Goal: Task Accomplishment & Management: Manage account settings

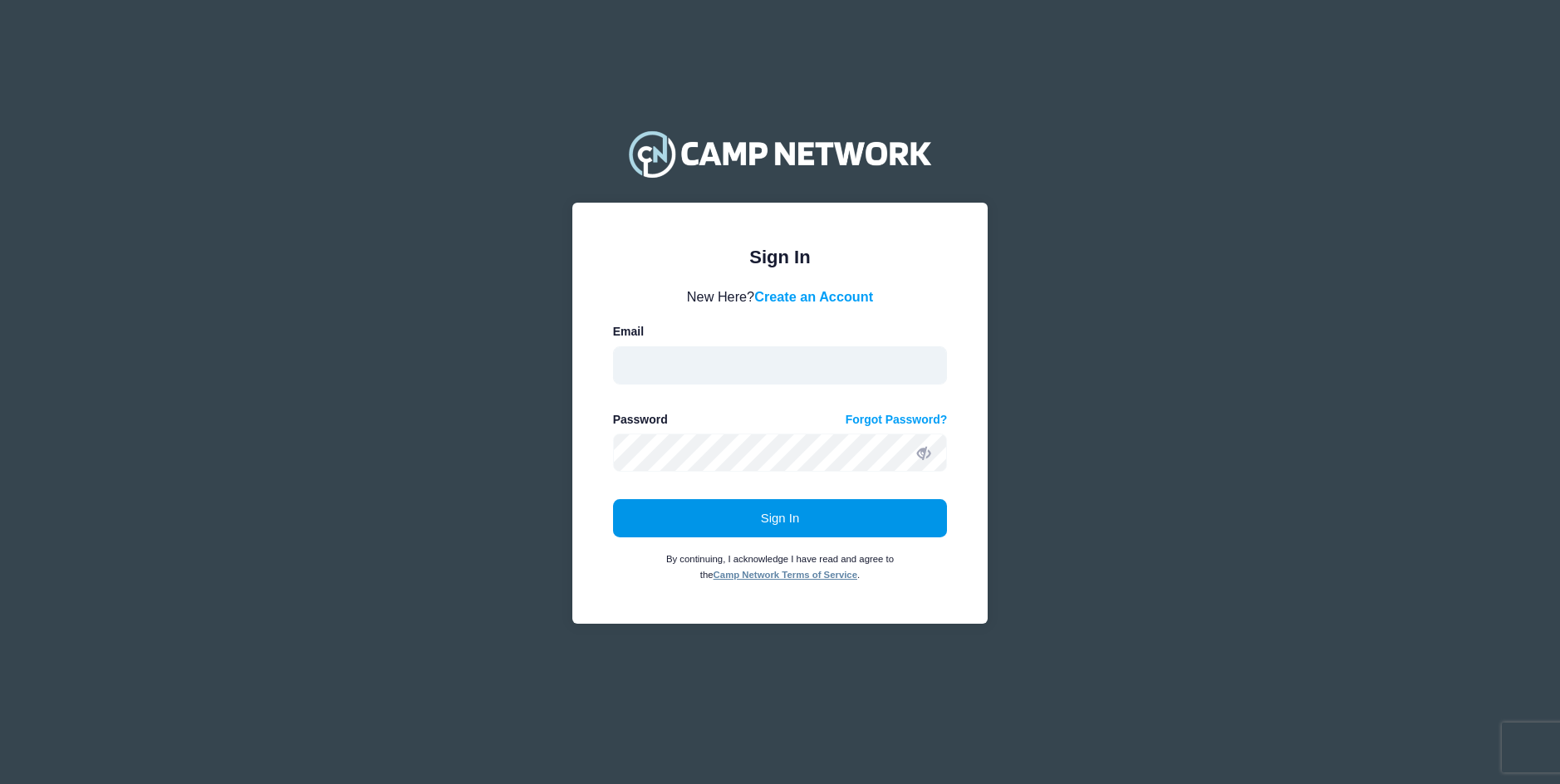
type input "officemanagertscc@gmail.com"
click at [713, 527] on button "Sign In" at bounding box center [780, 518] width 335 height 38
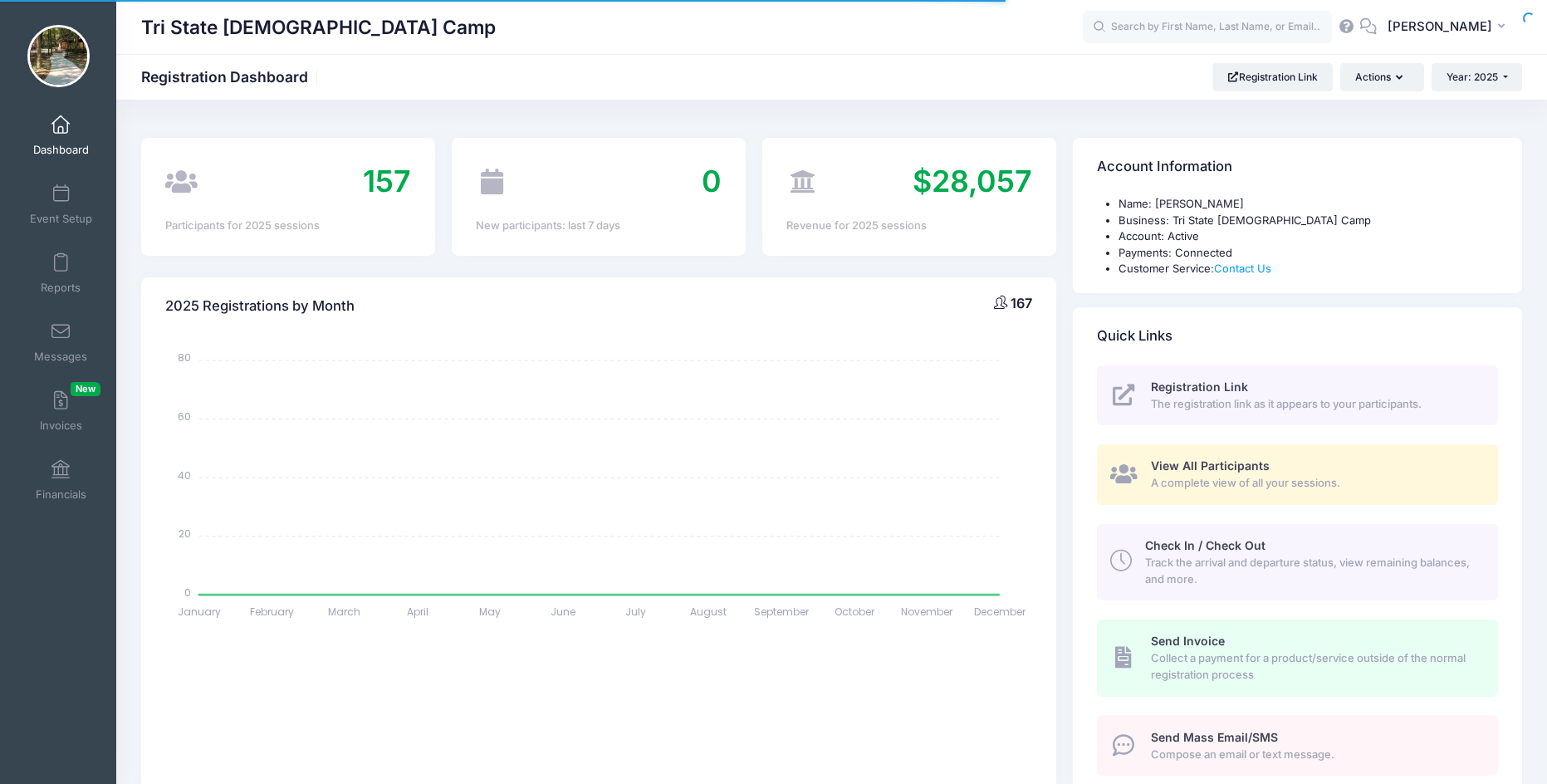
select select
click at [1473, 78] on span "Year: 2025" at bounding box center [1472, 76] width 52 height 13
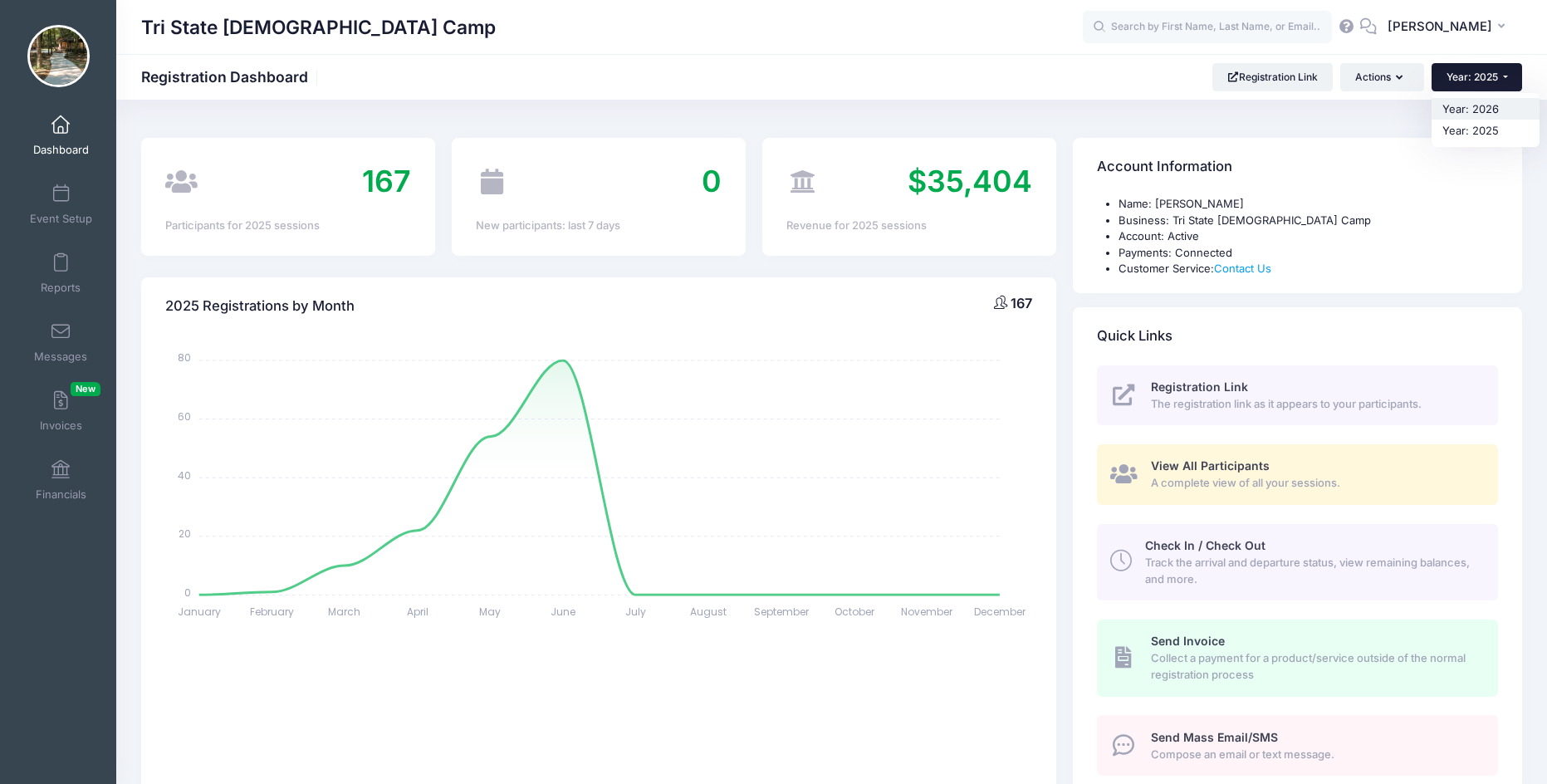
click at [1457, 112] on link "Year: 2026" at bounding box center [1485, 109] width 108 height 22
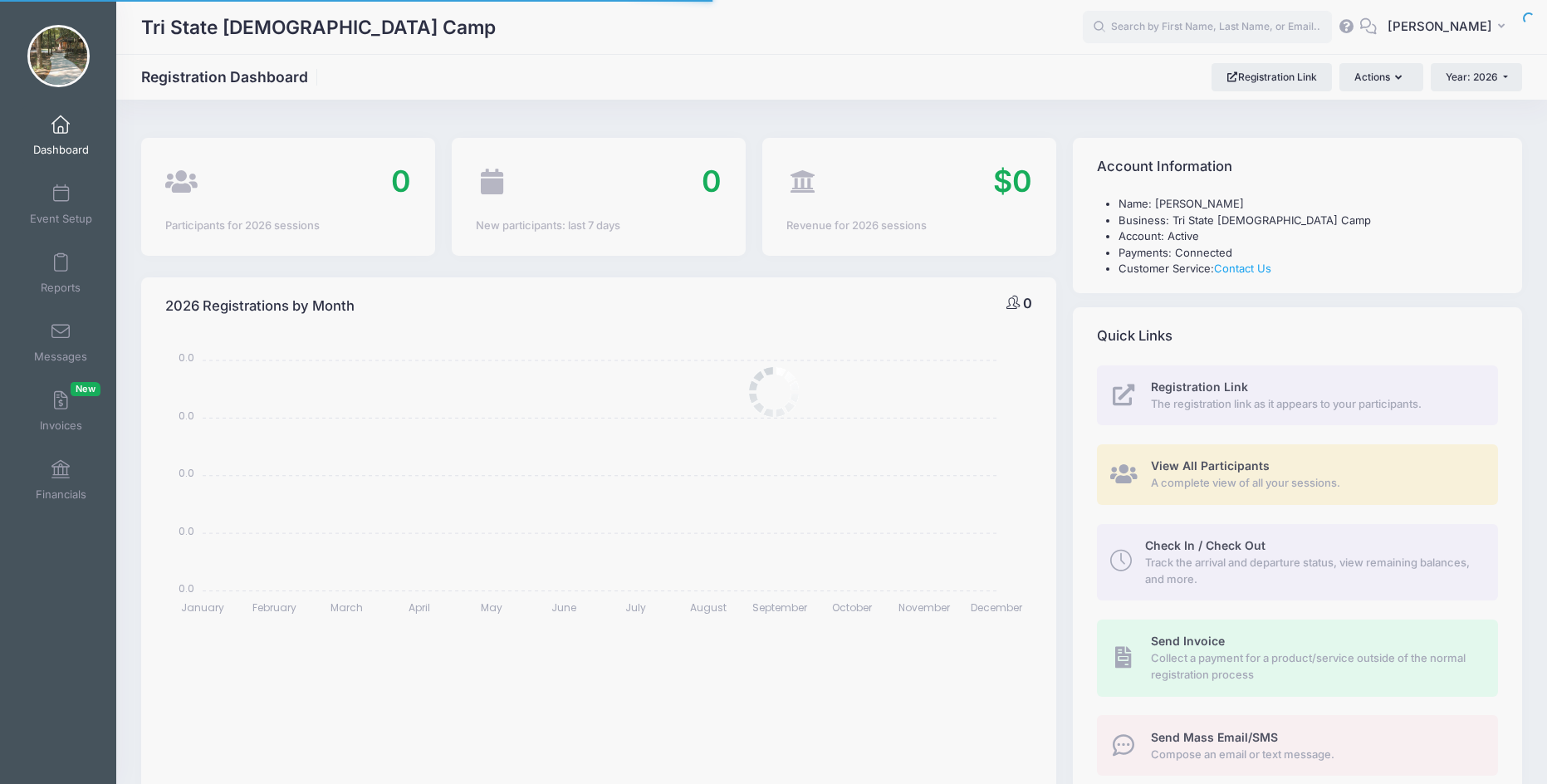
select select
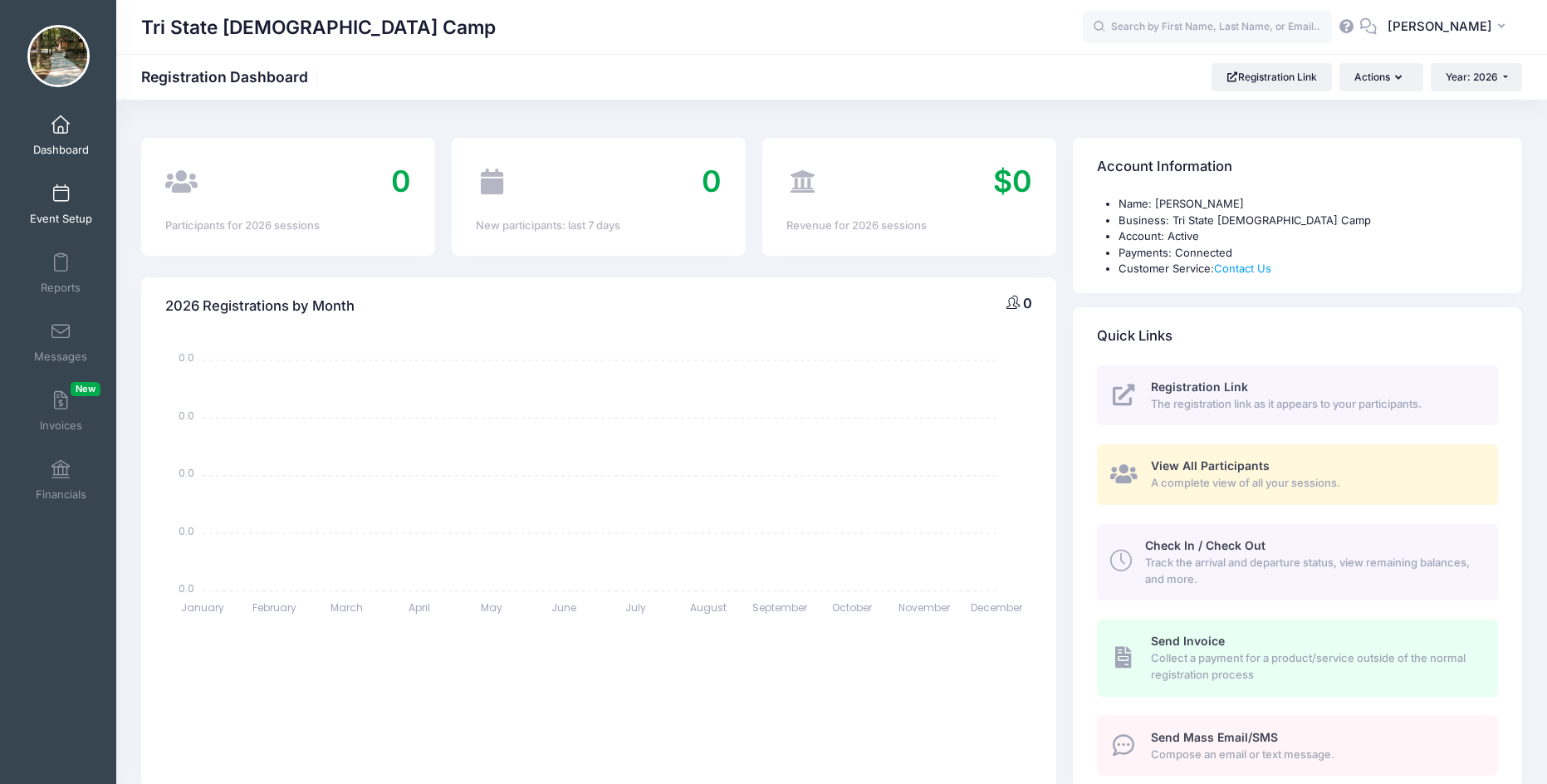
click at [62, 212] on span "Event Setup" at bounding box center [62, 218] width 63 height 14
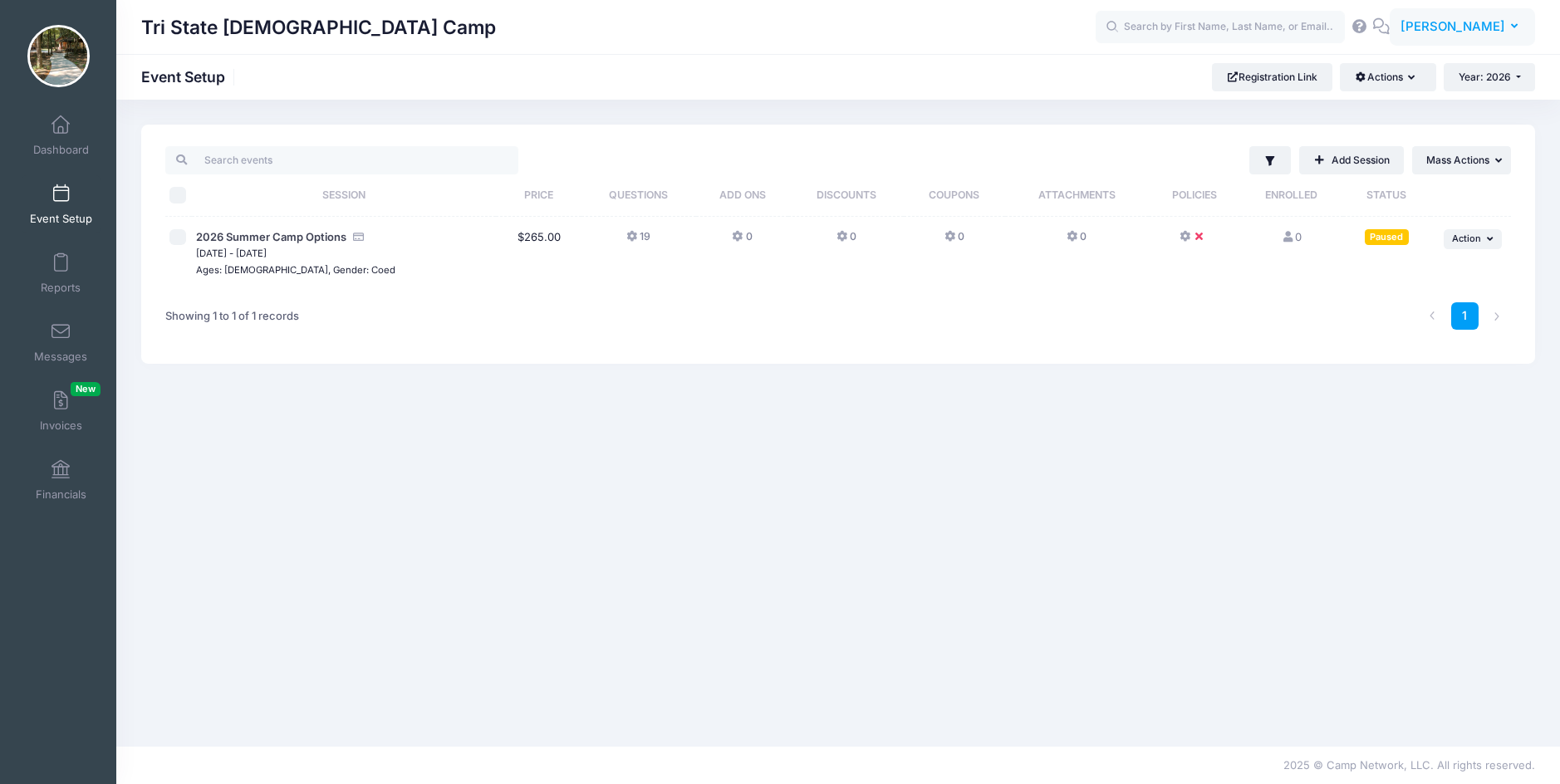
click at [1492, 24] on span "[PERSON_NAME]" at bounding box center [1452, 26] width 105 height 19
